Goal: Navigation & Orientation: Find specific page/section

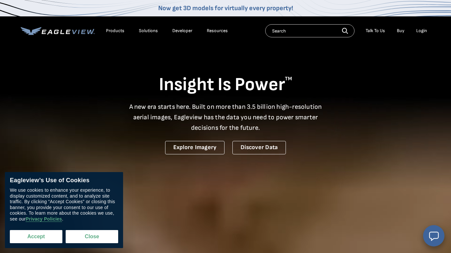
click at [44, 238] on button "Accept" at bounding box center [36, 236] width 53 height 13
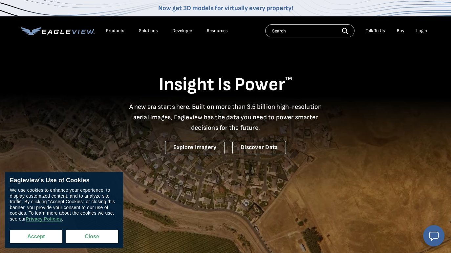
checkbox input "true"
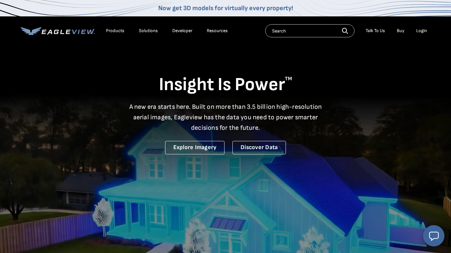
click at [422, 30] on div "Login" at bounding box center [421, 31] width 11 height 6
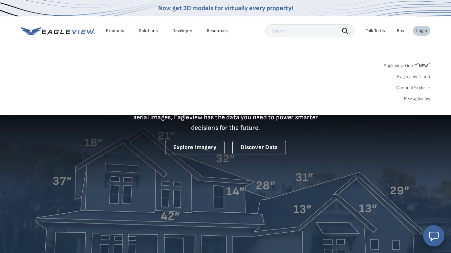
click at [421, 30] on div "Login" at bounding box center [421, 31] width 11 height 6
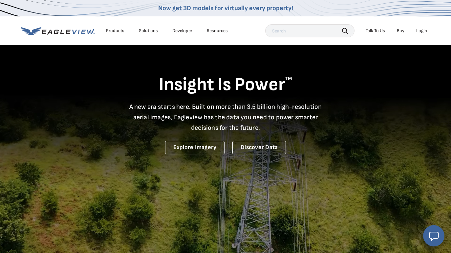
click at [420, 30] on div "Login" at bounding box center [421, 31] width 11 height 6
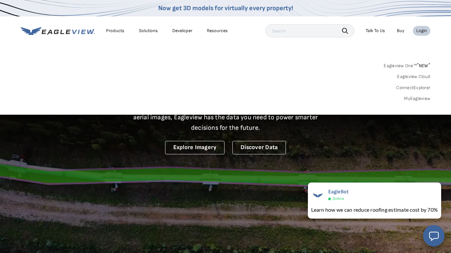
click at [410, 98] on link "MyEagleview" at bounding box center [417, 99] width 26 height 6
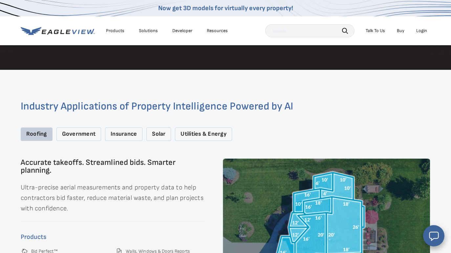
scroll to position [775, 0]
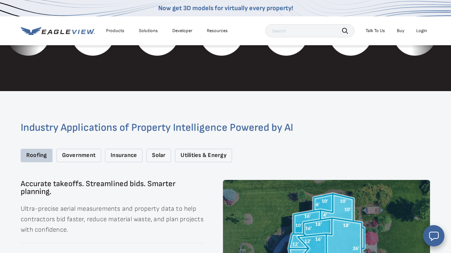
click at [313, 32] on input "text" at bounding box center [309, 30] width 89 height 13
type input "career"
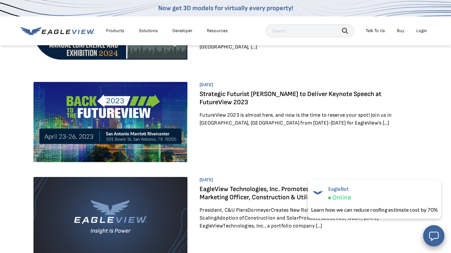
scroll to position [261, 0]
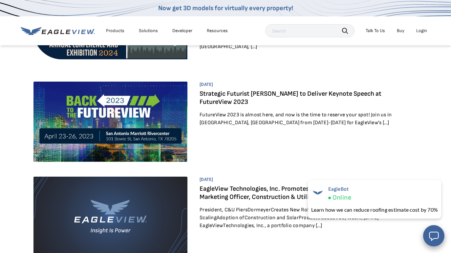
click at [115, 32] on div "Products" at bounding box center [115, 31] width 18 height 6
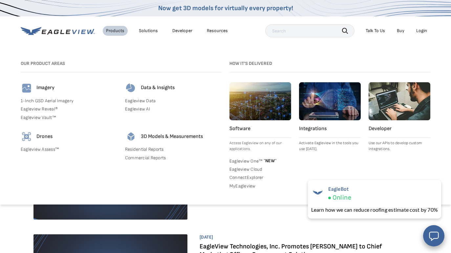
scroll to position [348, 0]
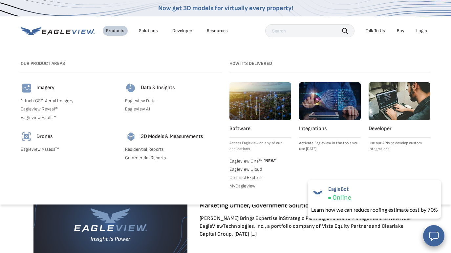
click at [421, 31] on div "Login" at bounding box center [421, 31] width 11 height 6
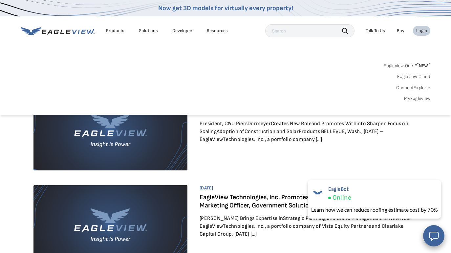
click at [400, 66] on link "Eagleview One™ * NEW *" at bounding box center [407, 65] width 47 height 8
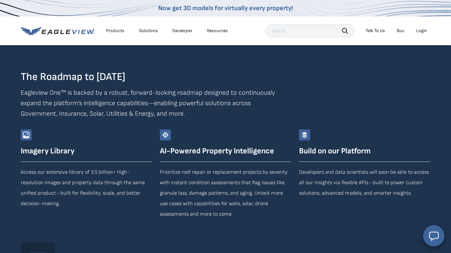
scroll to position [1149, 0]
click at [110, 31] on div "Products" at bounding box center [115, 31] width 18 height 6
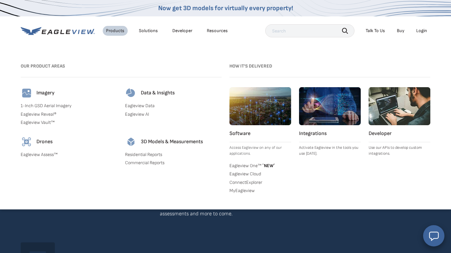
click at [150, 31] on div "Solutions" at bounding box center [148, 31] width 19 height 6
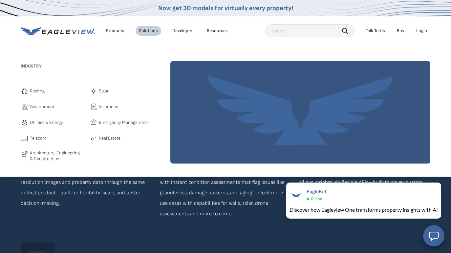
click at [178, 30] on link "Developer" at bounding box center [182, 31] width 20 height 6
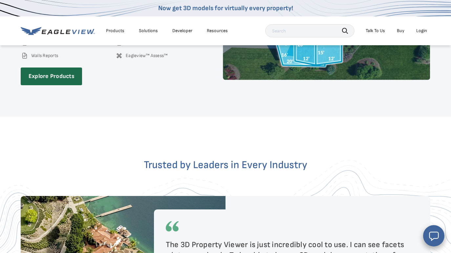
scroll to position [1033, 0]
